Goal: Transaction & Acquisition: Subscribe to service/newsletter

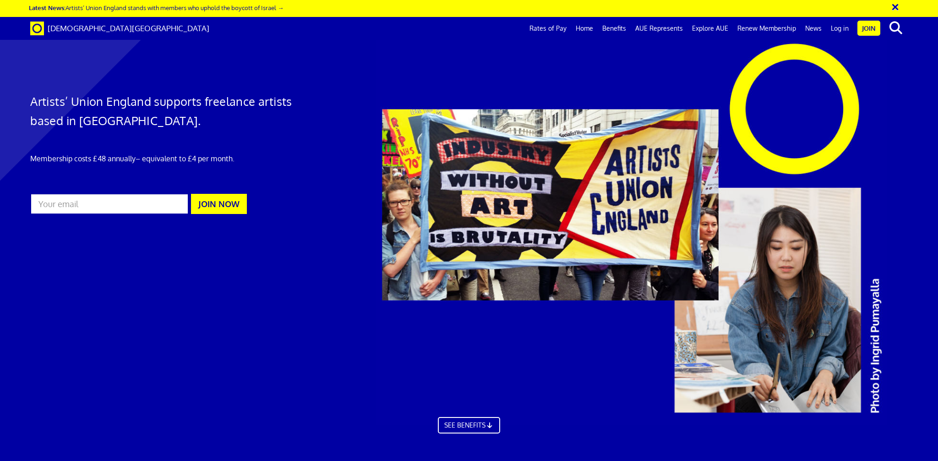
scroll to position [0, 0]
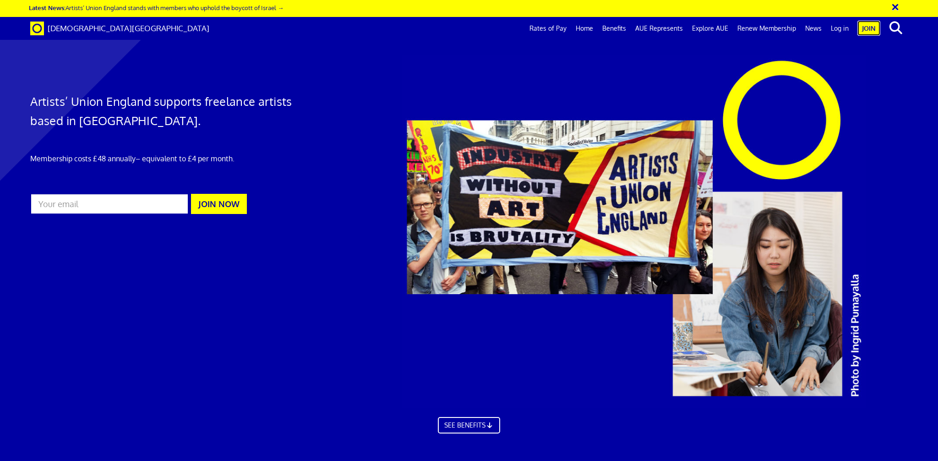
click at [870, 30] on link "Join" at bounding box center [868, 28] width 23 height 15
click at [839, 28] on link "Log in" at bounding box center [839, 28] width 27 height 23
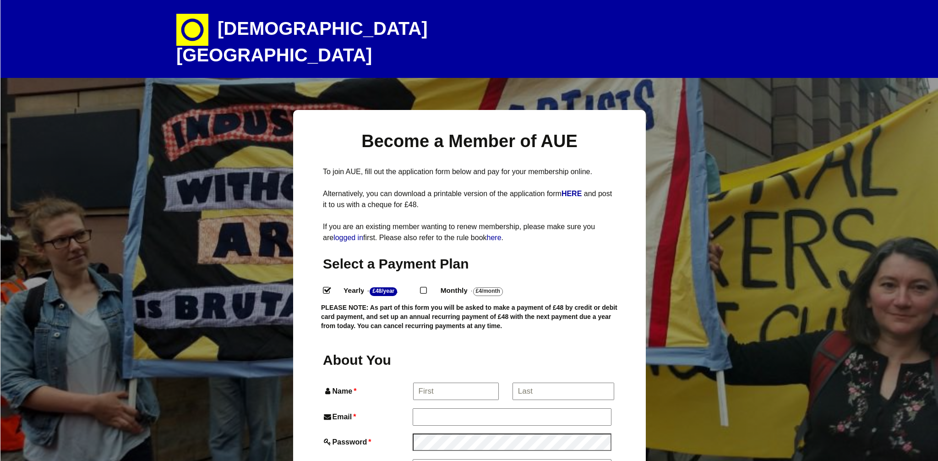
select select
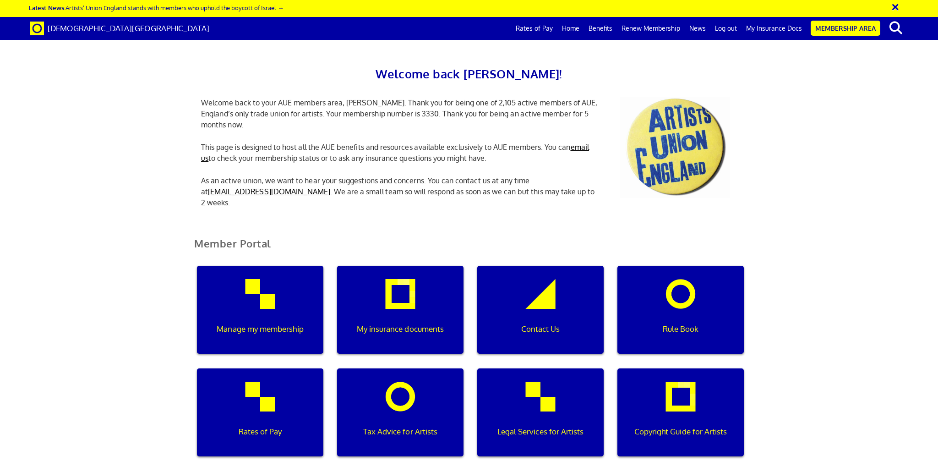
scroll to position [0, 3]
drag, startPoint x: 402, startPoint y: 112, endPoint x: 387, endPoint y: 113, distance: 14.7
click at [387, 112] on p "Welcome back to your AUE members area, Clare. Thank you for being one of 2,105 …" at bounding box center [400, 113] width 412 height 33
copy p "3330"
